Goal: Task Accomplishment & Management: Complete application form

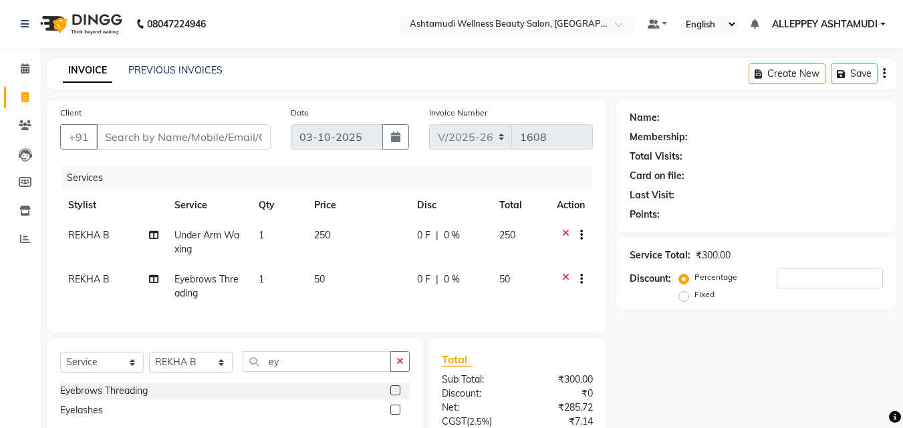
select select "4626"
select select "service"
select select "57585"
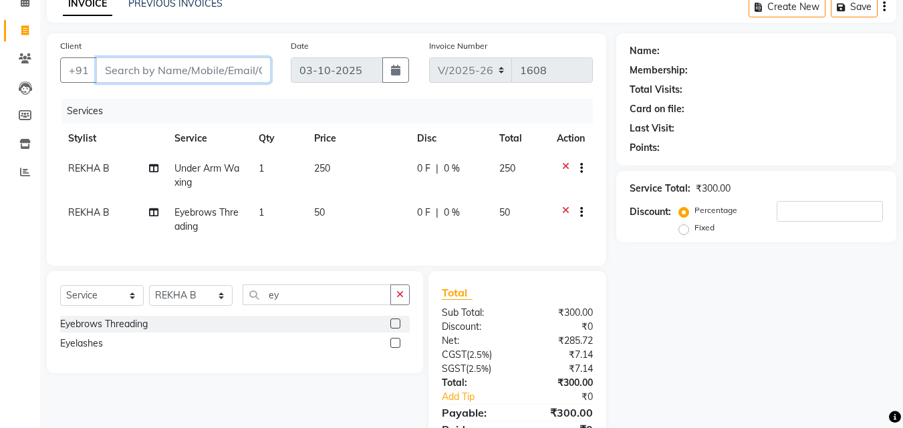
click at [209, 68] on input "Client" at bounding box center [183, 69] width 174 height 25
type input "7"
type input "0"
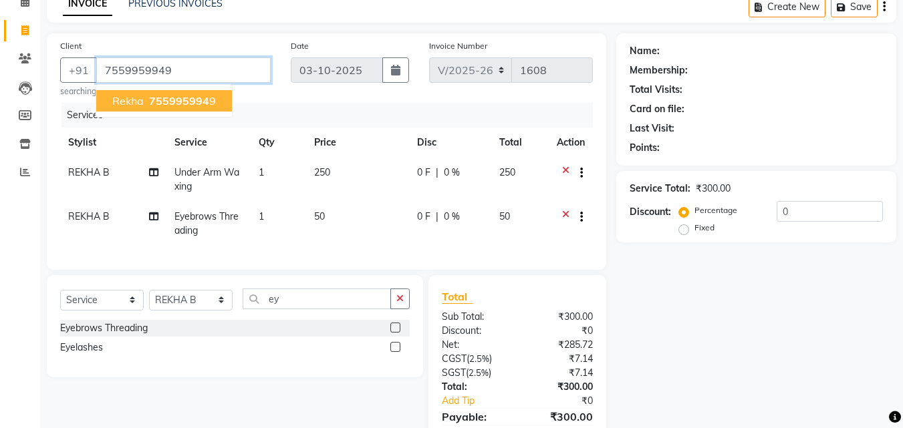
type input "7559959949"
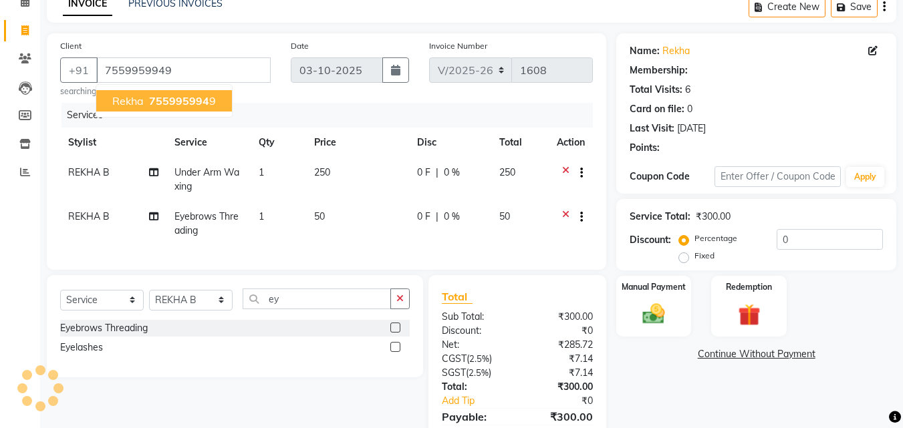
select select "1: Object"
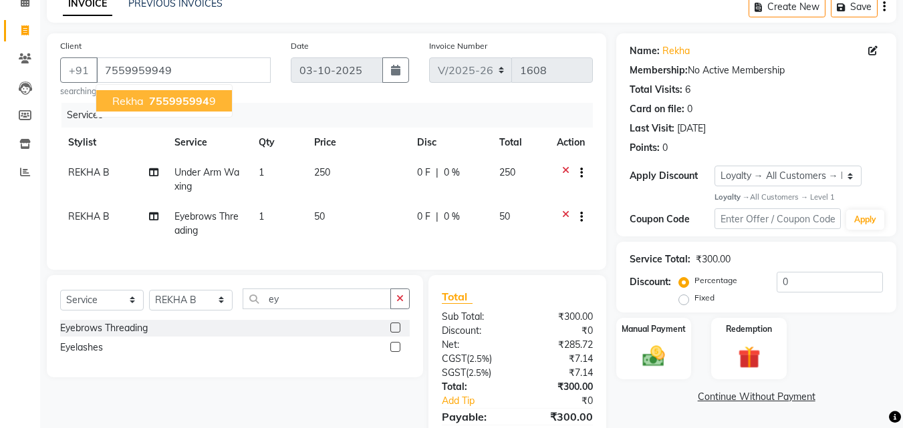
click at [202, 105] on span "755995994" at bounding box center [179, 100] width 60 height 13
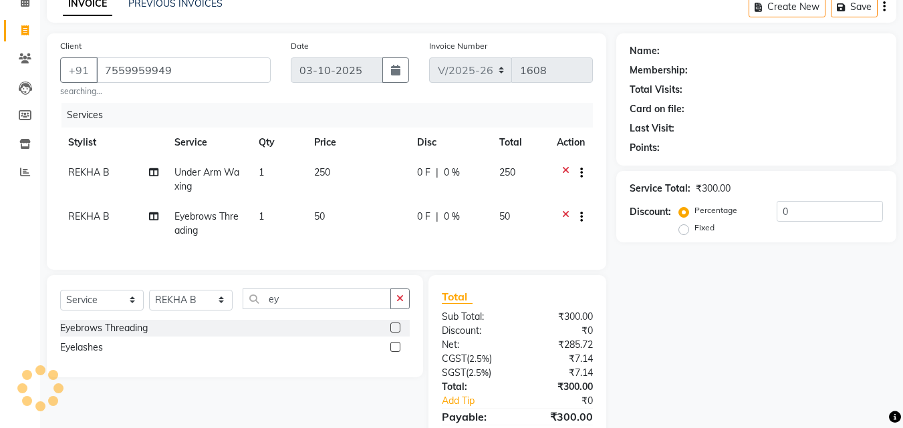
select select "1: Object"
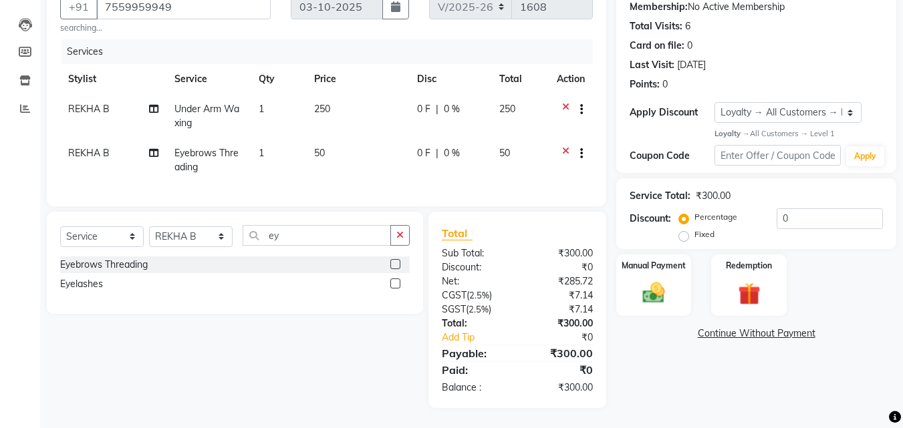
scroll to position [140, 0]
click at [656, 280] on img at bounding box center [653, 293] width 37 height 27
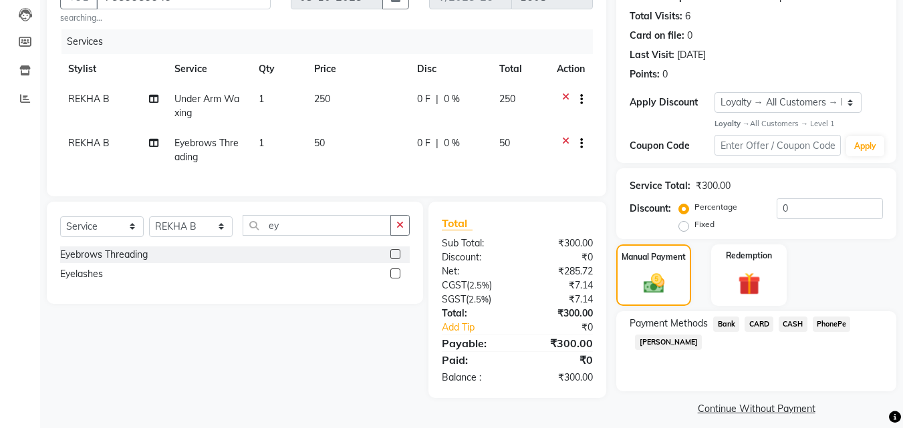
click at [797, 324] on span "CASH" at bounding box center [793, 324] width 29 height 15
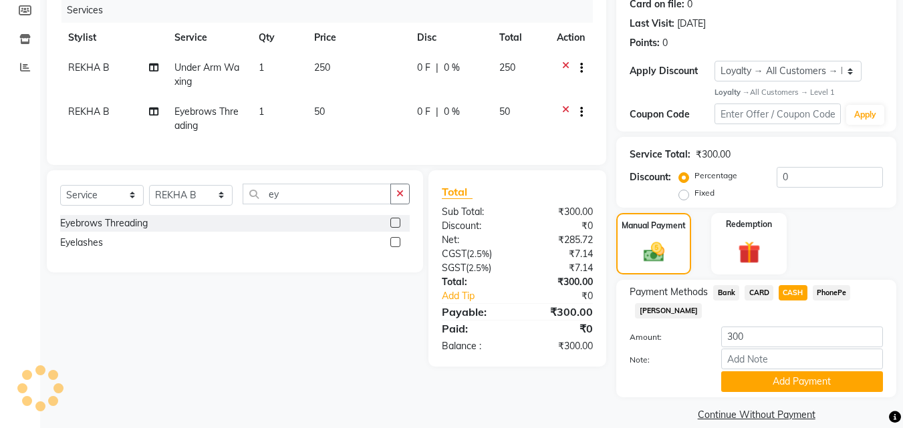
scroll to position [189, 0]
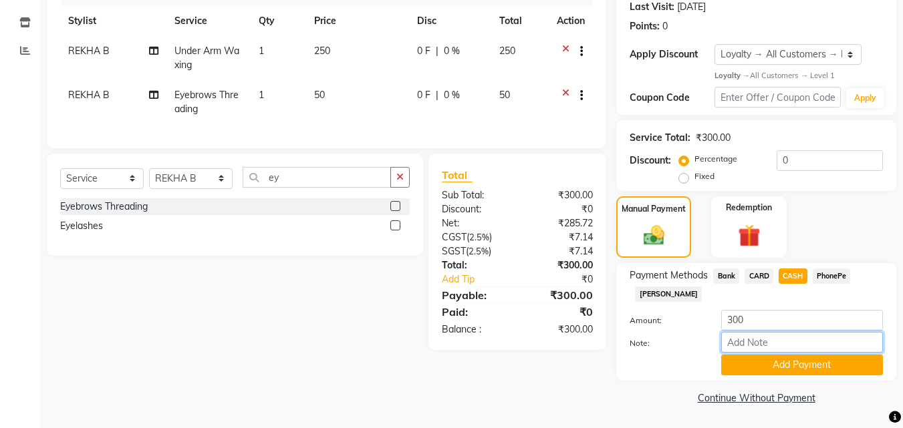
click at [785, 340] on input "Note:" at bounding box center [802, 342] width 162 height 21
type input "[PERSON_NAME]"
click at [809, 367] on button "Add Payment" at bounding box center [802, 365] width 162 height 21
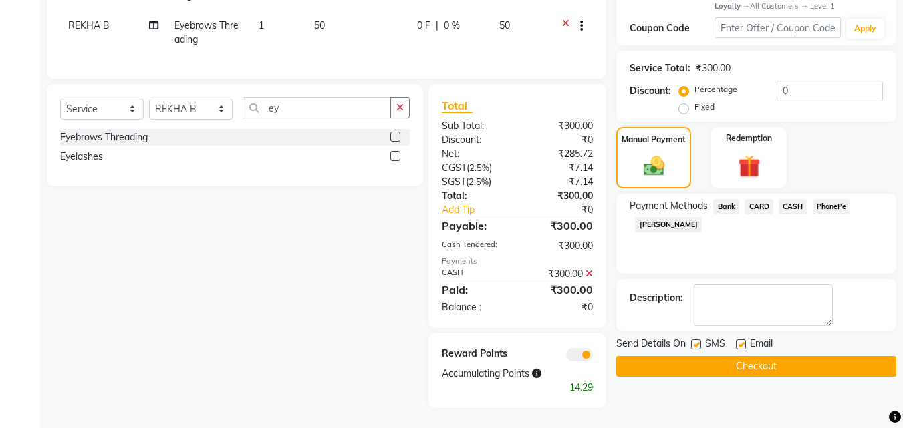
scroll to position [268, 0]
click at [811, 361] on button "Checkout" at bounding box center [756, 366] width 280 height 21
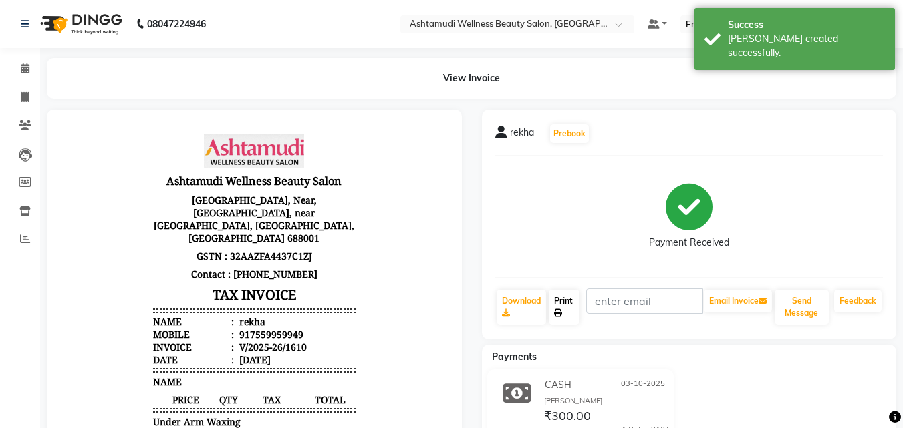
click at [563, 293] on link "Print" at bounding box center [564, 307] width 31 height 35
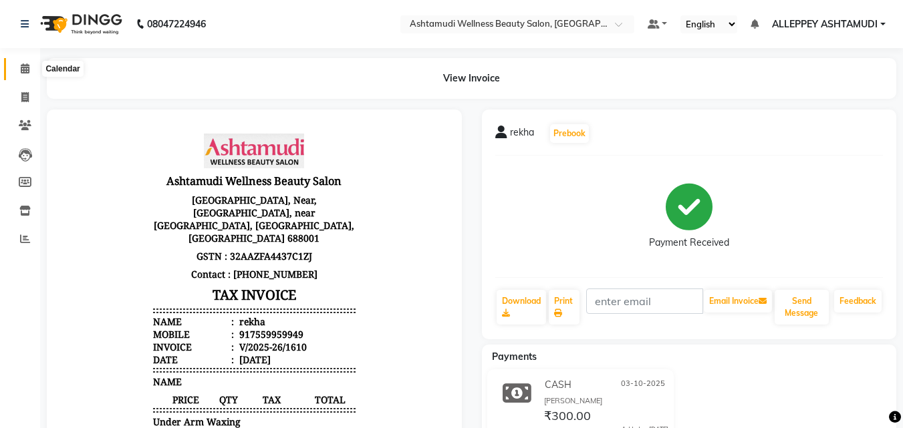
click at [27, 74] on span at bounding box center [24, 68] width 23 height 15
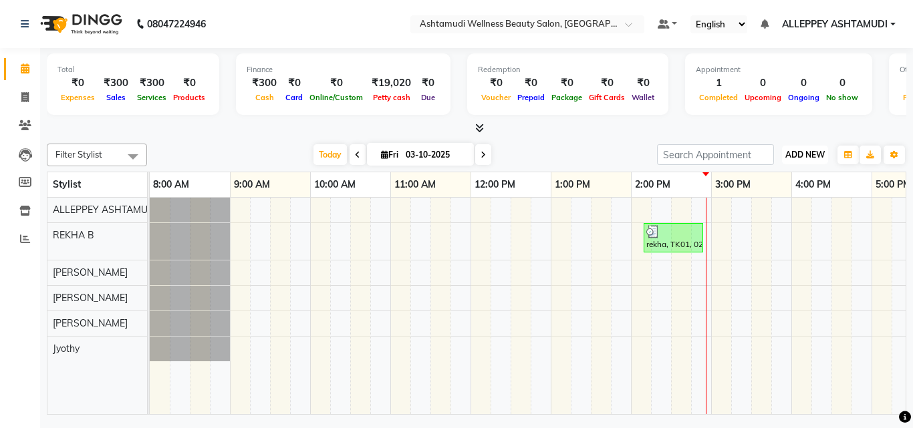
click at [807, 150] on span "ADD NEW" at bounding box center [804, 155] width 39 height 10
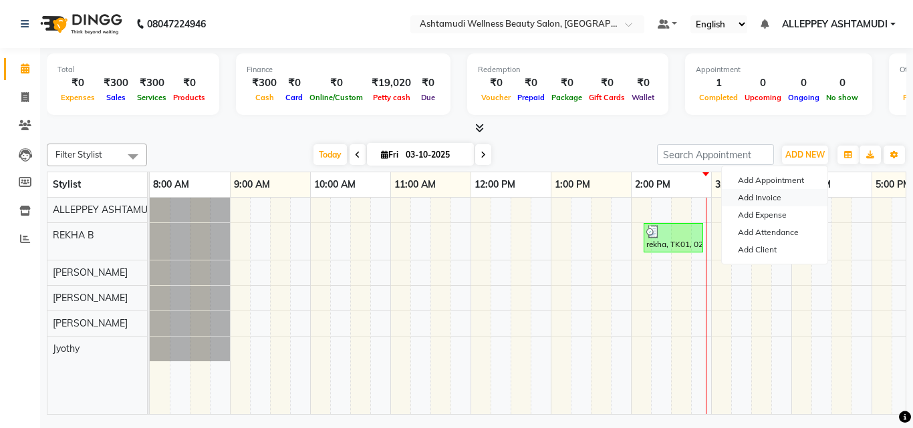
click at [763, 199] on link "Add Invoice" at bounding box center [775, 197] width 106 height 17
select select "service"
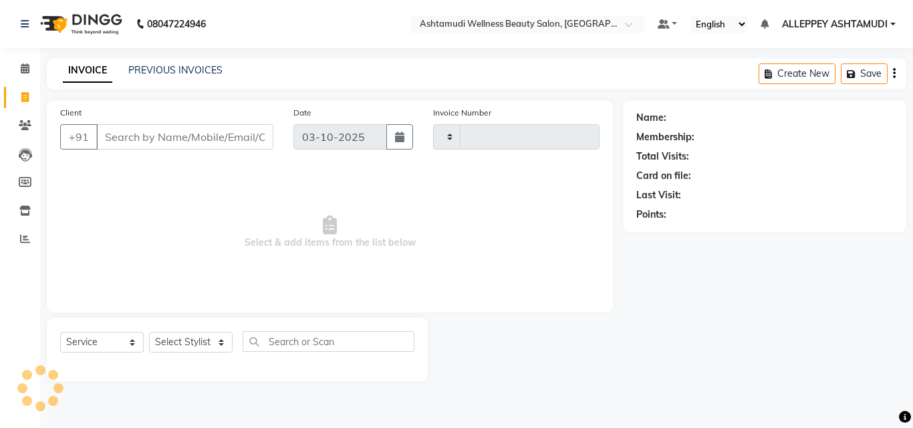
type input "1611"
select select "4626"
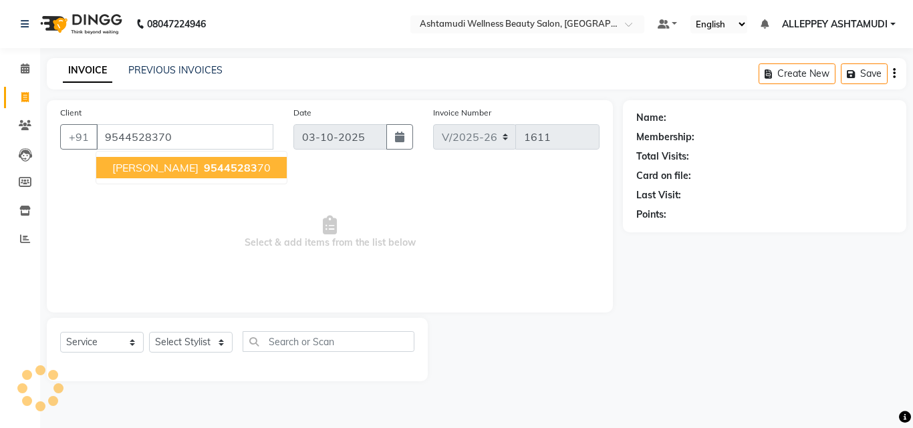
type input "9544528370"
select select "1: Object"
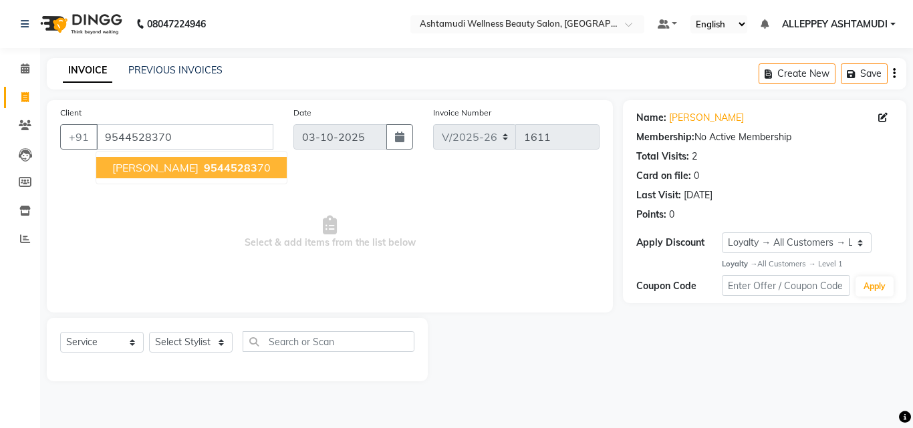
click at [204, 172] on span "95445283" at bounding box center [230, 167] width 53 height 13
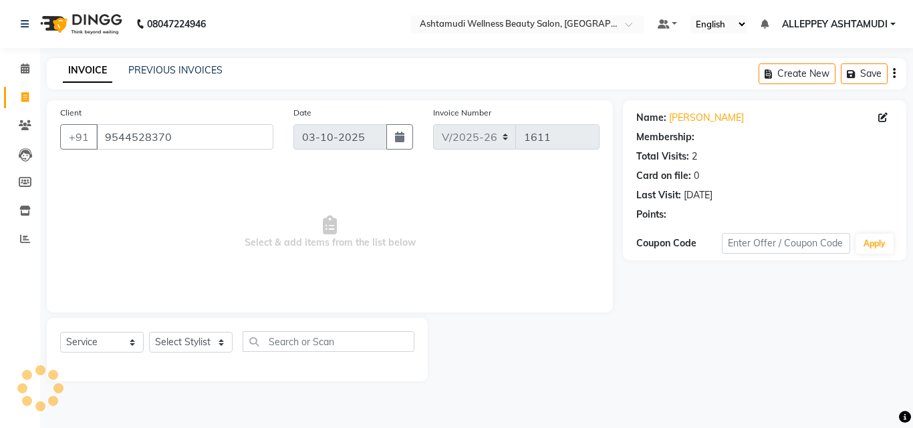
select select "1: Object"
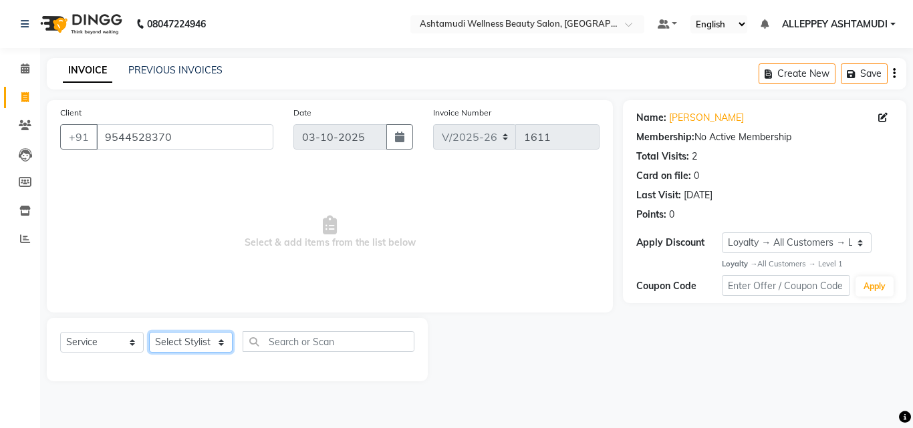
click at [198, 339] on select "Select Stylist ALLEPPEY ASHTAMUDI Jyothy [PERSON_NAME] [PERSON_NAME]" at bounding box center [191, 342] width 84 height 21
select select "57585"
click at [149, 332] on select "Select Stylist ALLEPPEY ASHTAMUDI Jyothy [PERSON_NAME] [PERSON_NAME]" at bounding box center [191, 342] width 84 height 21
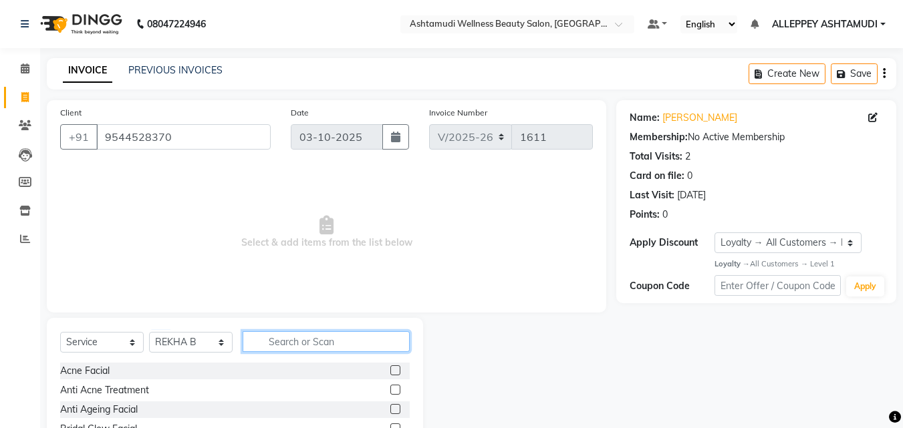
click at [291, 337] on input "text" at bounding box center [326, 342] width 167 height 21
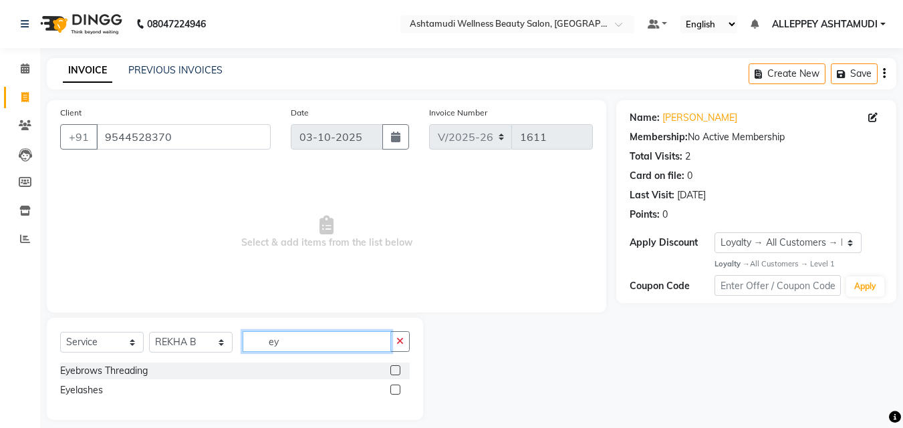
type input "ey"
click at [400, 373] on label at bounding box center [395, 371] width 10 height 10
click at [399, 373] on input "checkbox" at bounding box center [394, 371] width 9 height 9
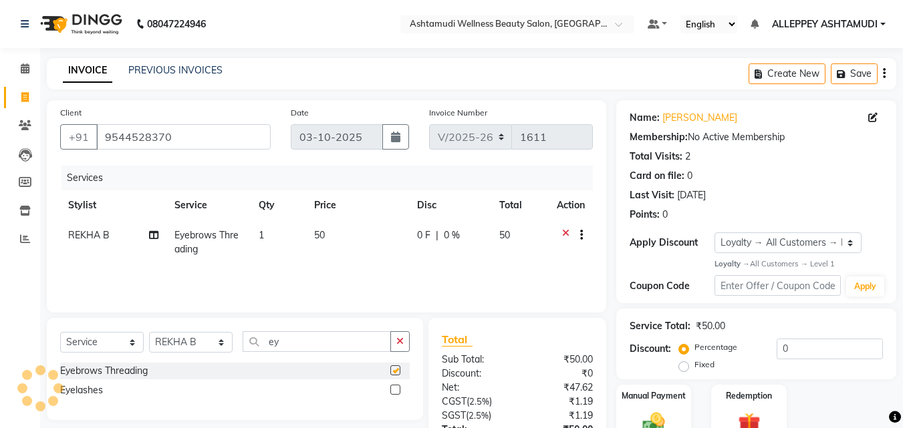
checkbox input "false"
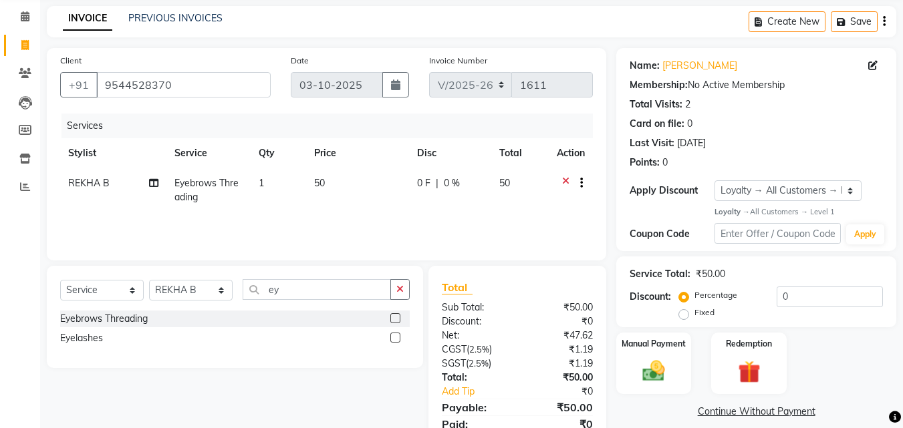
scroll to position [106, 0]
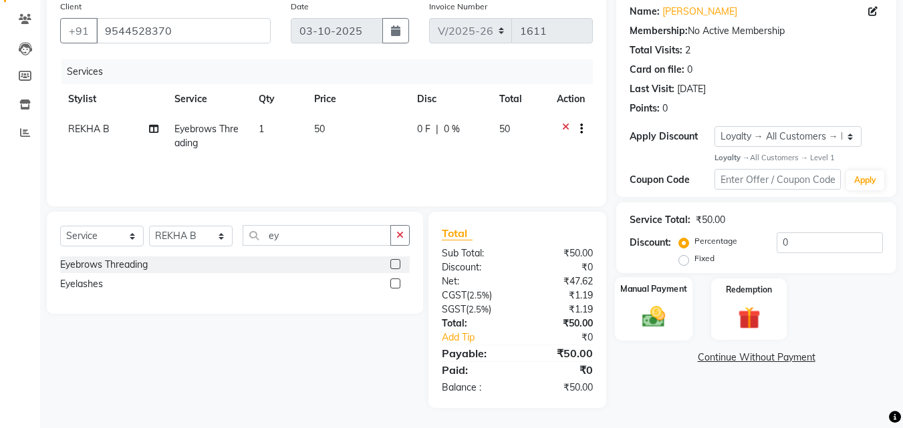
click at [622, 307] on div "Manual Payment" at bounding box center [654, 309] width 78 height 64
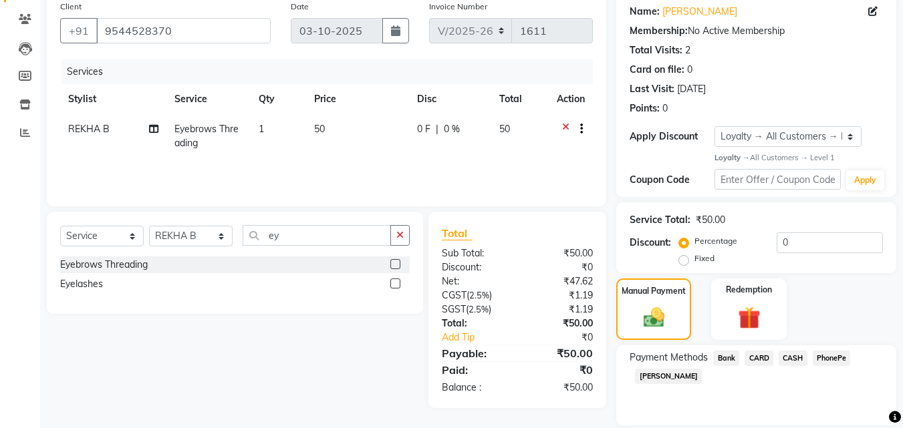
click at [827, 353] on span "PhonePe" at bounding box center [832, 358] width 38 height 15
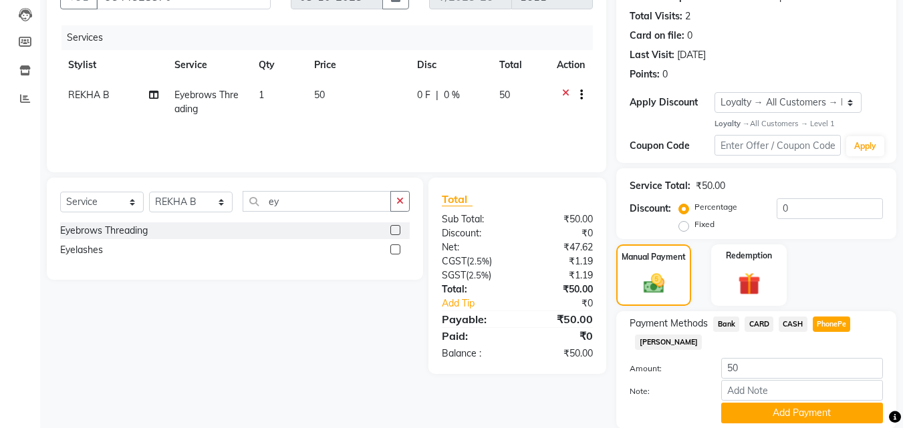
scroll to position [173, 0]
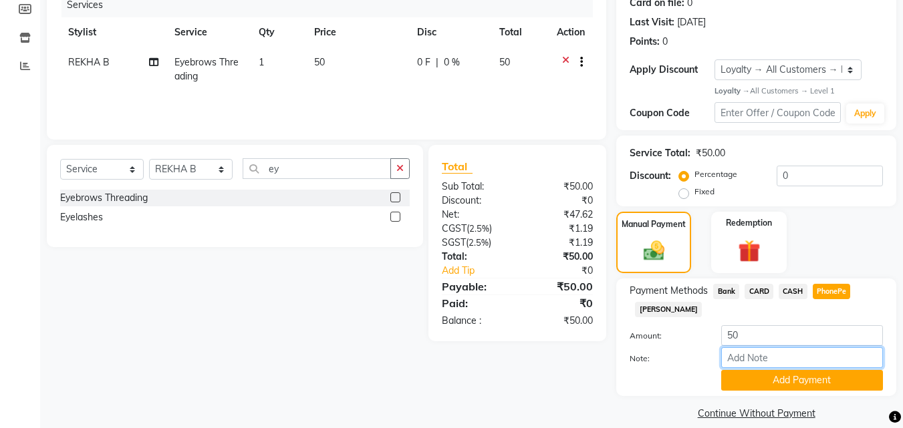
click at [815, 361] on input "Note:" at bounding box center [802, 358] width 162 height 21
type input "[PERSON_NAME]"
click at [812, 378] on button "Add Payment" at bounding box center [802, 380] width 162 height 21
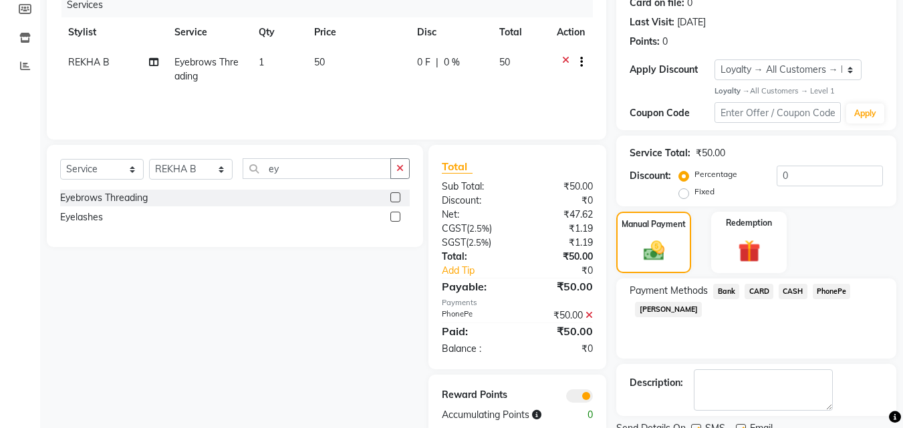
scroll to position [227, 0]
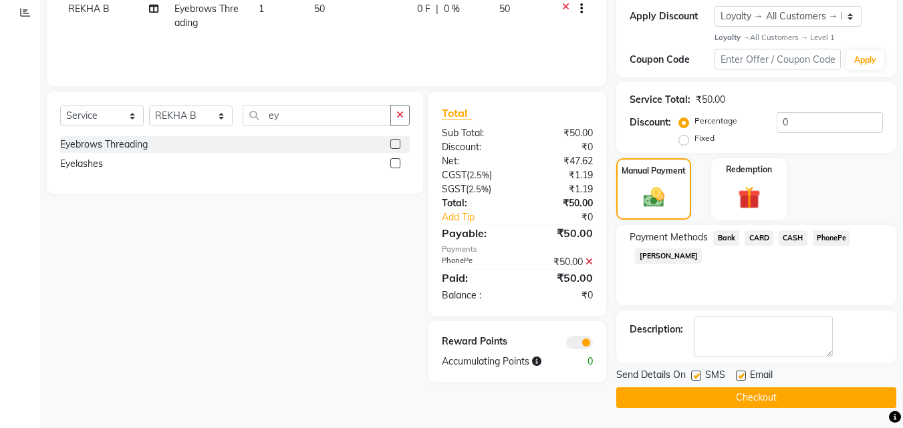
click at [803, 396] on button "Checkout" at bounding box center [756, 398] width 280 height 21
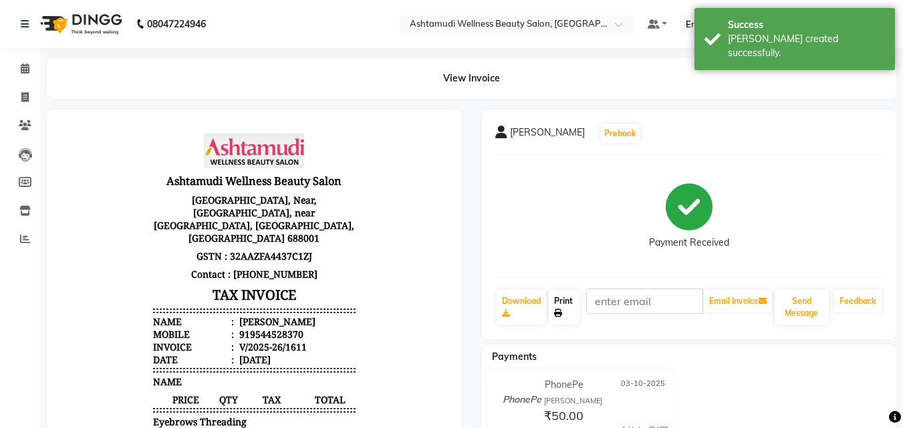
click at [561, 298] on link "Print" at bounding box center [564, 307] width 31 height 35
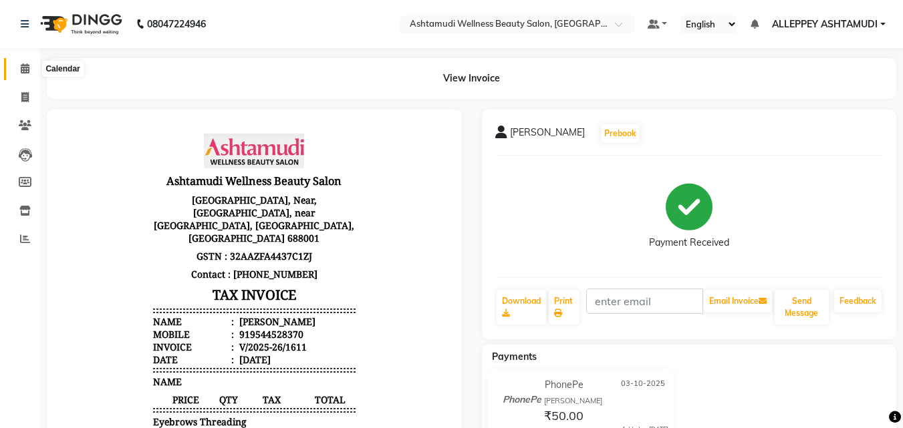
click at [22, 68] on icon at bounding box center [25, 69] width 9 height 10
